Goal: Check status: Check status

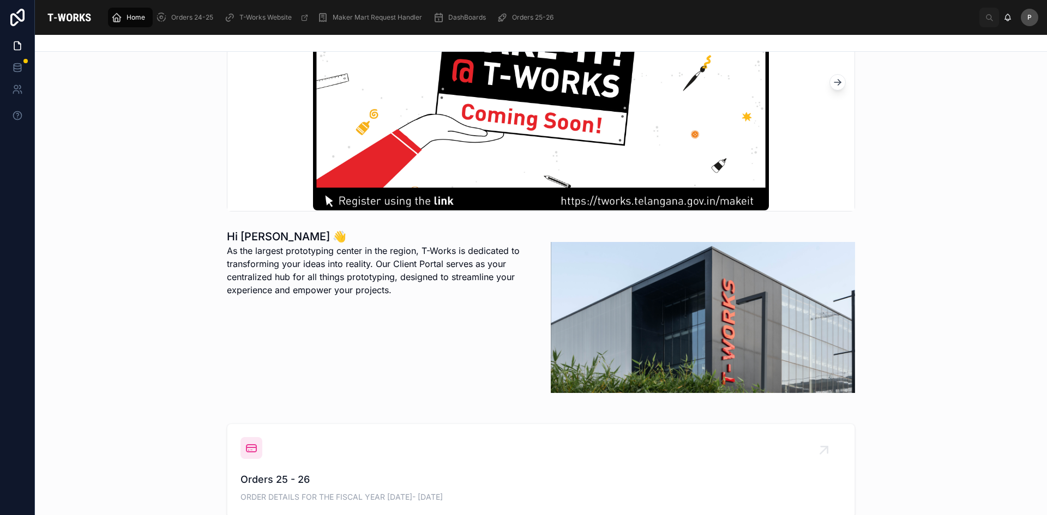
scroll to position [273, 0]
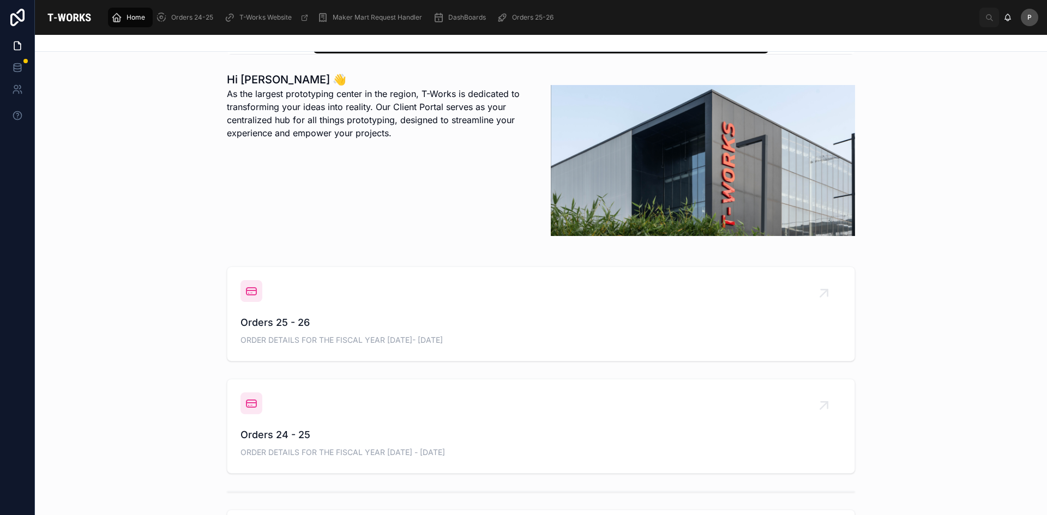
click at [272, 323] on span "Orders 25 - 26" at bounding box center [540, 322] width 601 height 15
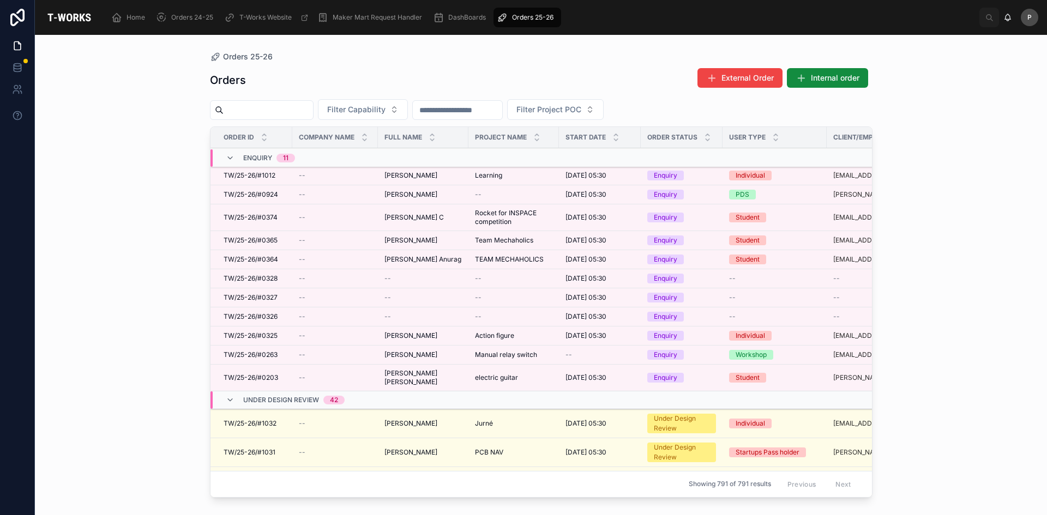
click at [392, 104] on button "Filter Capability" at bounding box center [363, 109] width 90 height 21
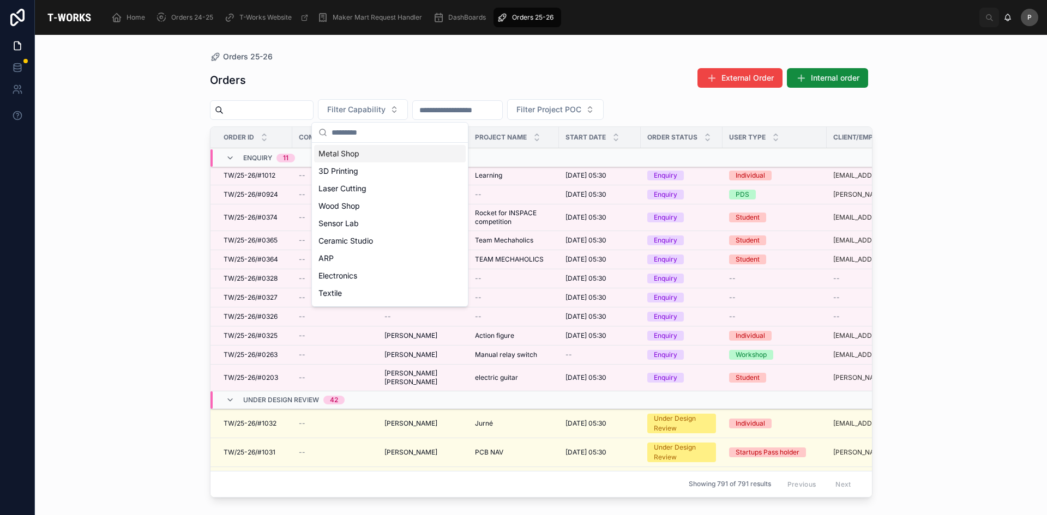
click at [346, 158] on div "Metal Shop" at bounding box center [390, 153] width 152 height 17
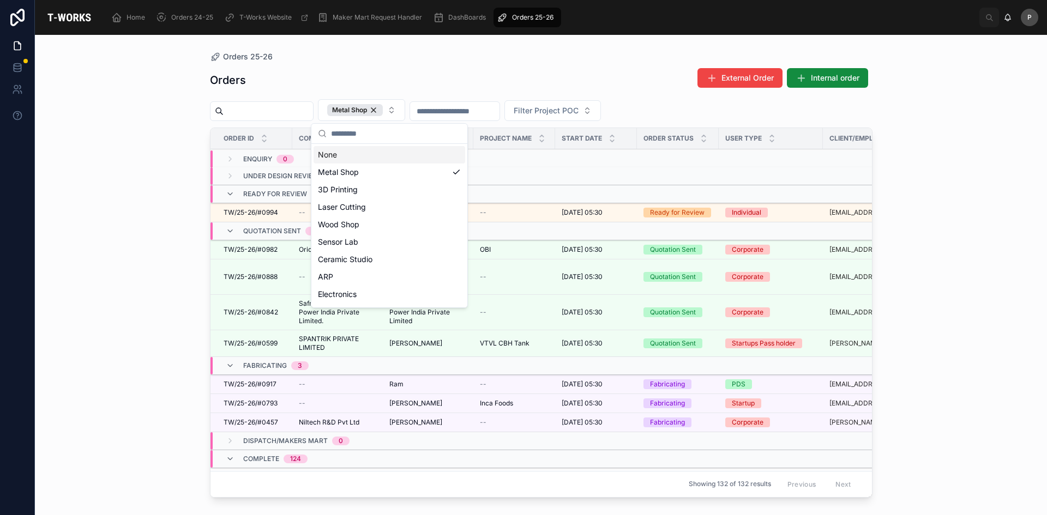
click at [112, 200] on div "Orders 25-26 Orders External Order Internal order Metal Shop Filter Project POC…" at bounding box center [541, 275] width 1012 height 480
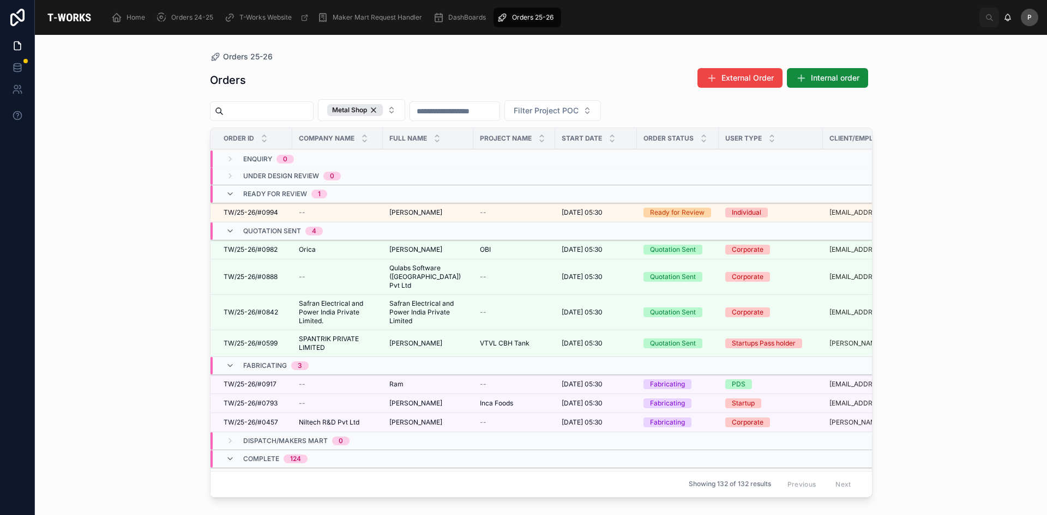
click at [414, 212] on span "[PERSON_NAME]" at bounding box center [415, 212] width 53 height 9
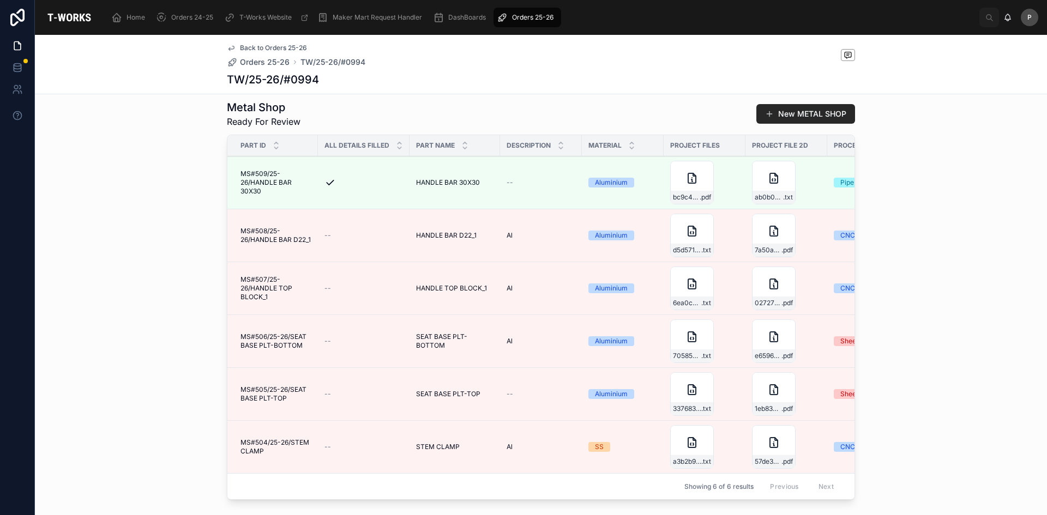
scroll to position [545, 0]
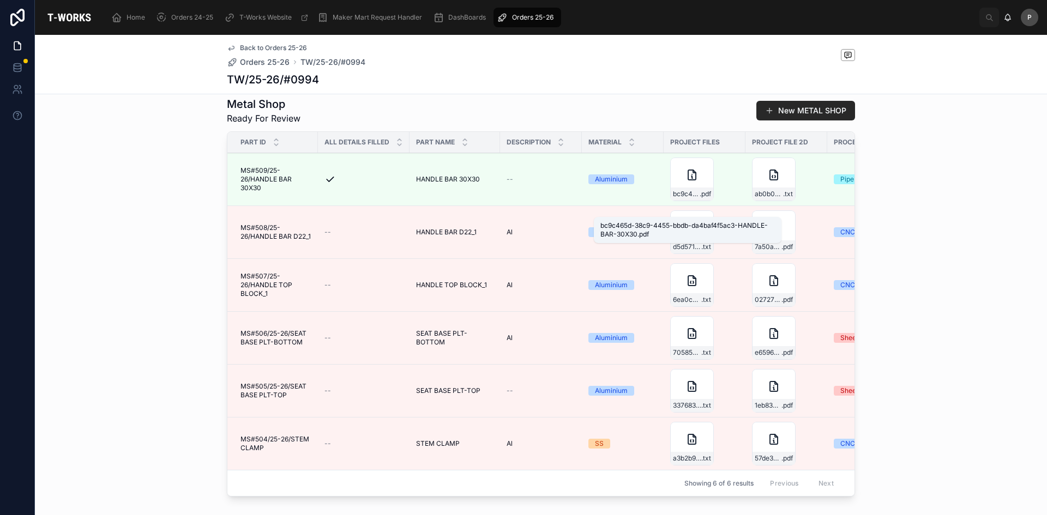
click at [680, 198] on span "bc9c465d-38c9-4455-bbdb-da4baf4f5ac3-HANDLE-BAR-30X30" at bounding box center [686, 194] width 27 height 9
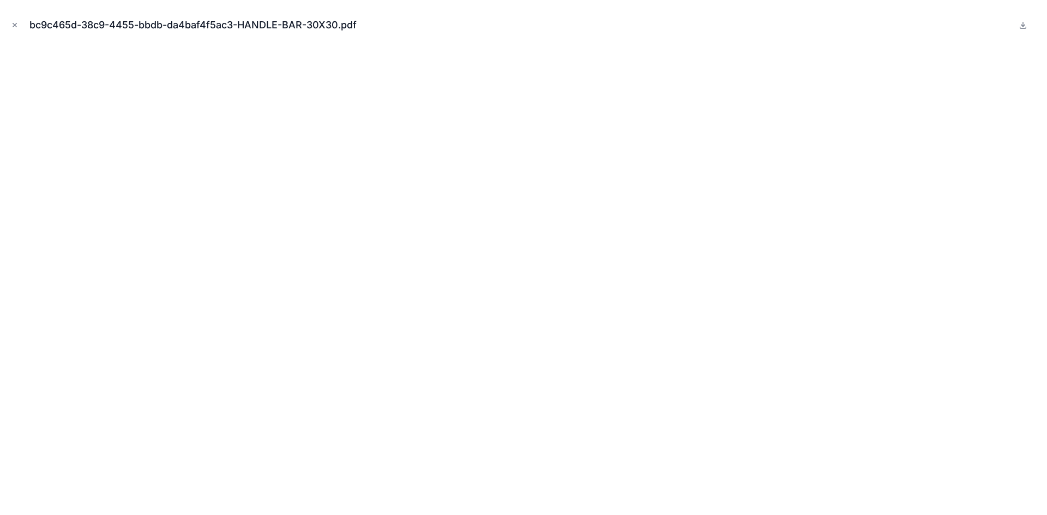
click at [19, 23] on button "Close modal" at bounding box center [15, 25] width 12 height 12
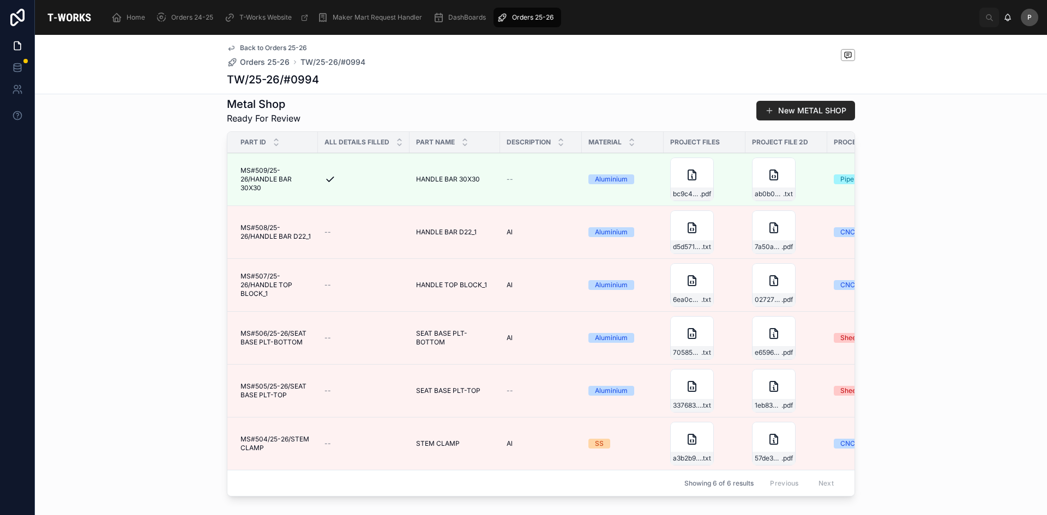
click at [763, 254] on div "7a50a7a4-07ae-45f2-9508-40c3fedae334-HANDLE-BAR-D22 .pdf" at bounding box center [773, 246] width 43 height 13
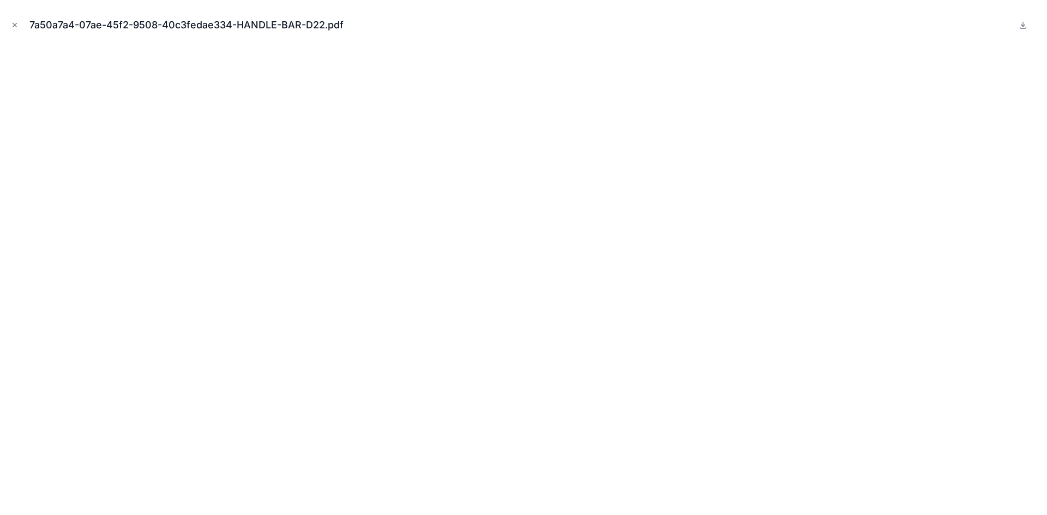
click at [18, 27] on icon "Close modal" at bounding box center [15, 25] width 8 height 8
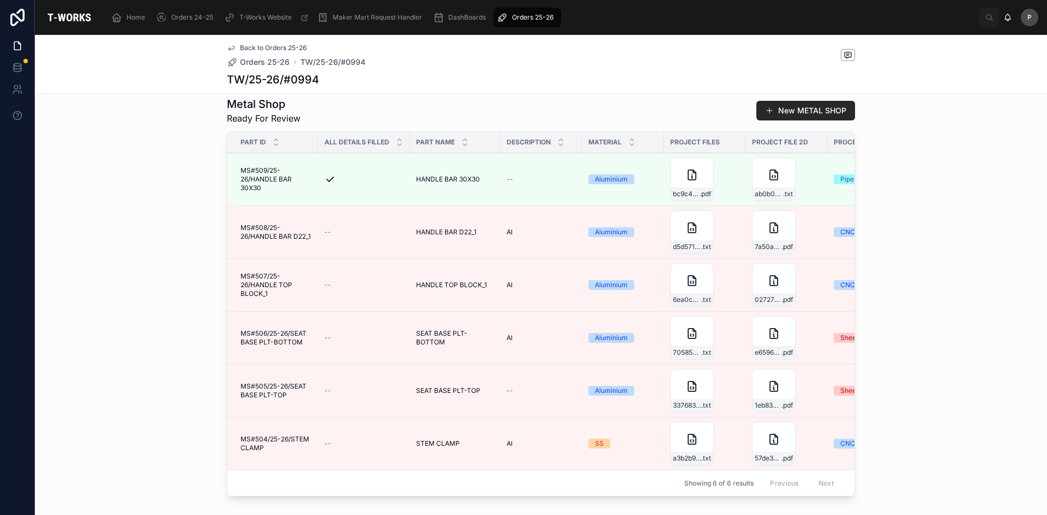
click at [0, 0] on icon at bounding box center [0, 0] width 0 height 0
